Goal: Entertainment & Leisure: Consume media (video, audio)

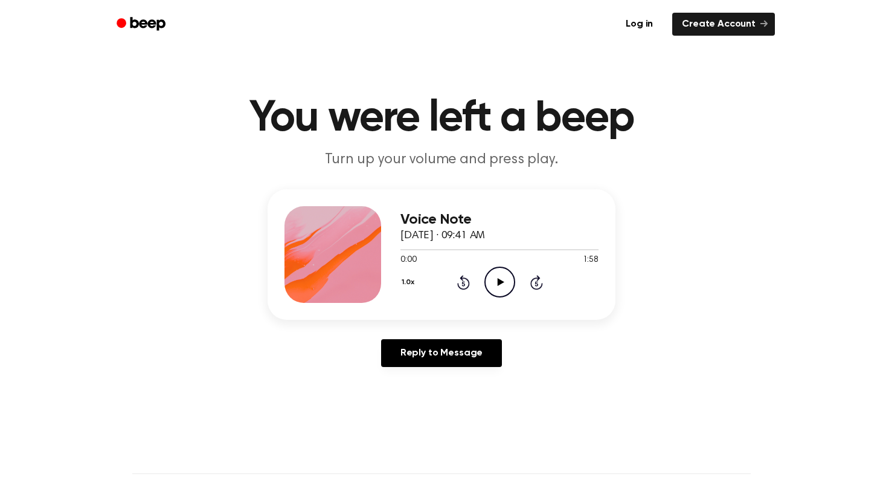
click at [498, 281] on icon at bounding box center [500, 282] width 7 height 8
click at [500, 280] on icon at bounding box center [500, 282] width 7 height 8
click at [500, 280] on icon "Pause Audio" at bounding box center [499, 281] width 31 height 31
